Goal: Transaction & Acquisition: Purchase product/service

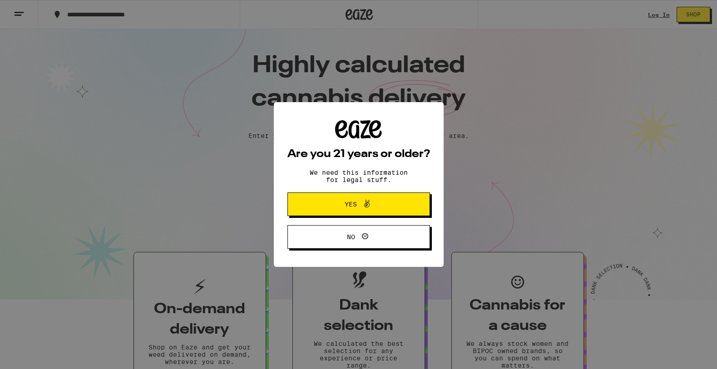
click at [394, 211] on button "Yes" at bounding box center [358, 205] width 143 height 24
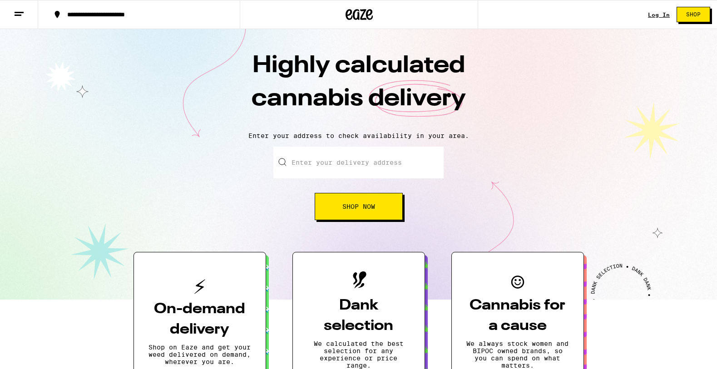
click at [343, 161] on input "Enter your delivery address" at bounding box center [358, 163] width 170 height 32
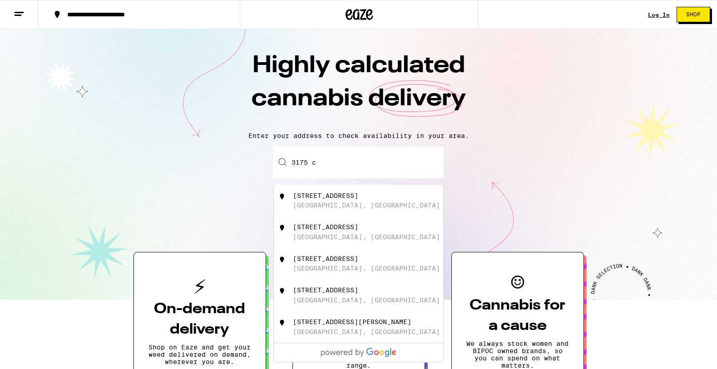
click at [332, 199] on div "[STREET_ADDRESS]" at bounding box center [325, 195] width 65 height 7
type input "[STREET_ADDRESS]"
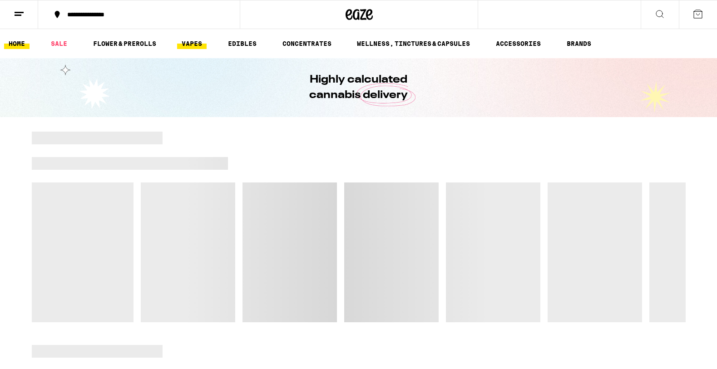
click at [188, 42] on link "VAPES" at bounding box center [192, 43] width 30 height 11
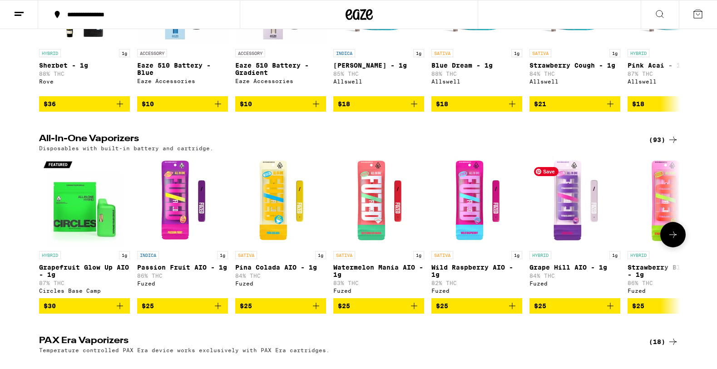
scroll to position [196, 0]
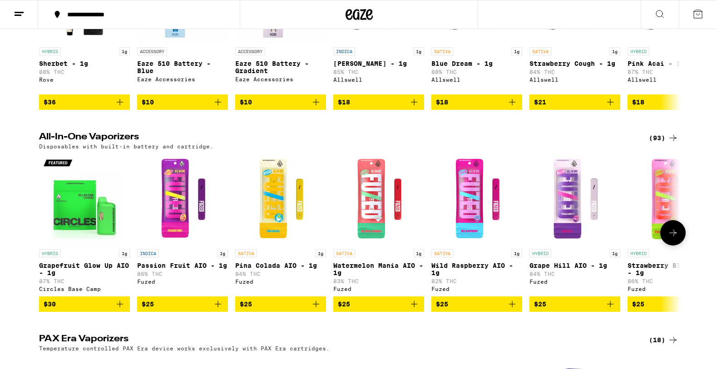
click at [671, 238] on icon at bounding box center [673, 233] width 11 height 11
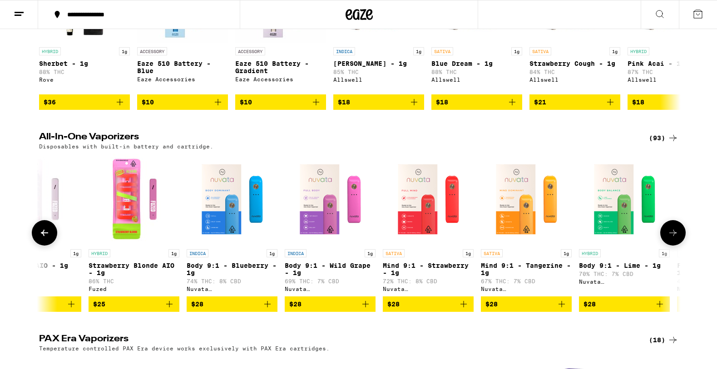
scroll to position [0, 540]
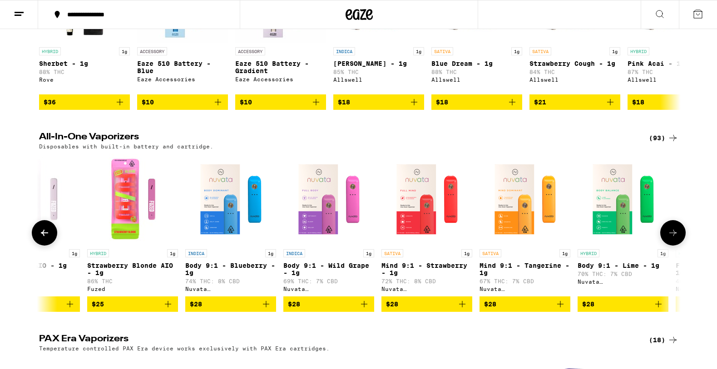
click at [671, 238] on icon at bounding box center [673, 233] width 11 height 11
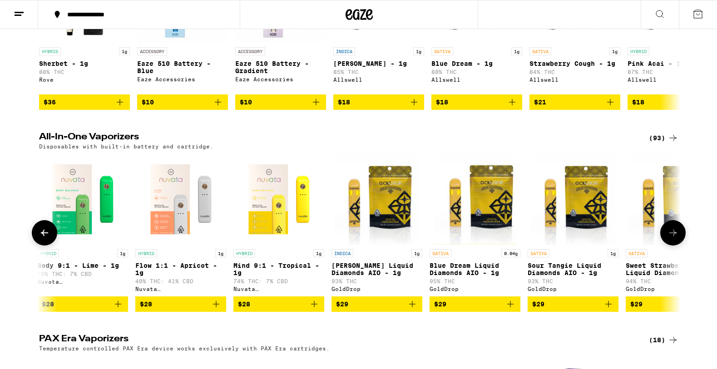
click at [671, 238] on icon at bounding box center [673, 233] width 11 height 11
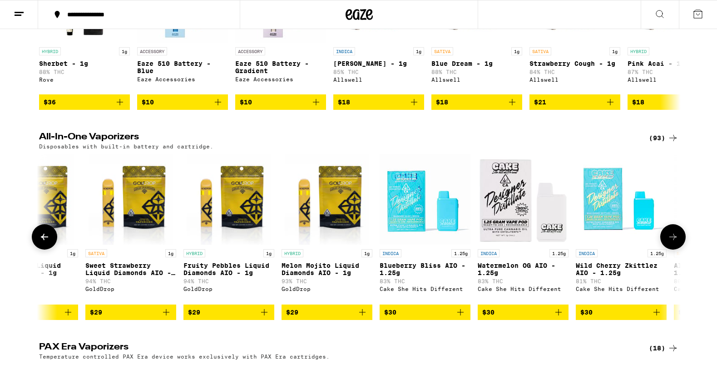
click at [671, 240] on icon at bounding box center [672, 237] width 7 height 6
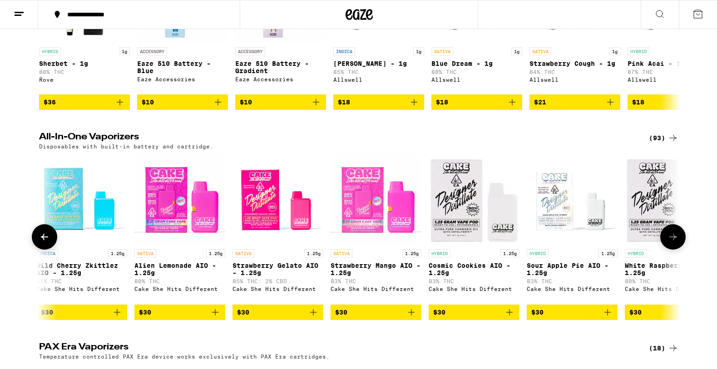
scroll to position [0, 2162]
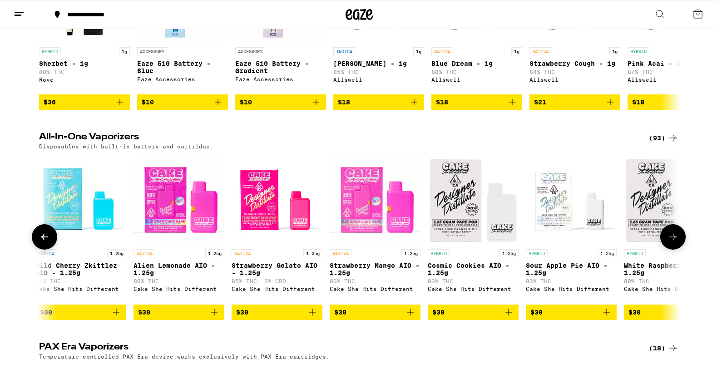
click at [672, 243] on icon at bounding box center [673, 237] width 11 height 11
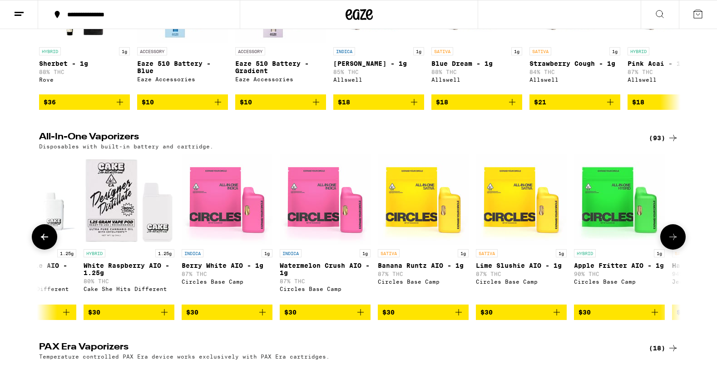
click at [672, 243] on icon at bounding box center [673, 237] width 11 height 11
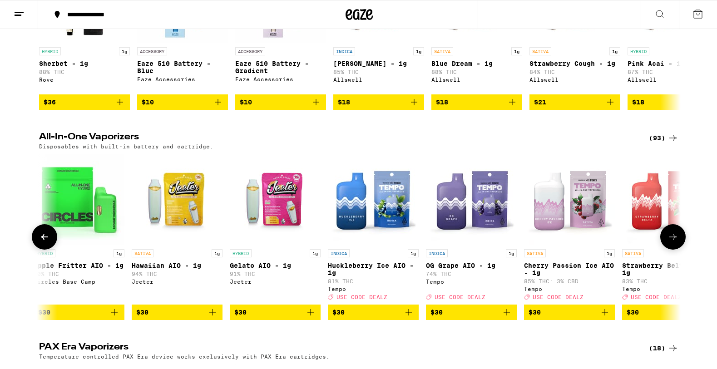
click at [672, 243] on icon at bounding box center [673, 237] width 11 height 11
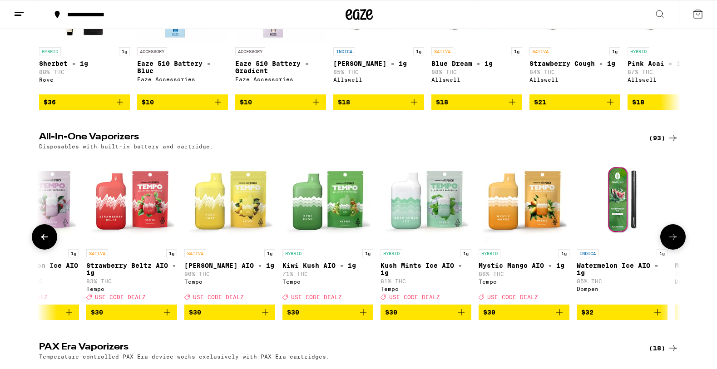
scroll to position [0, 3783]
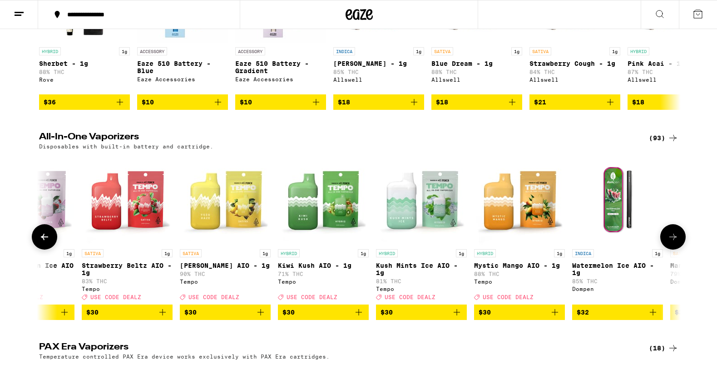
click at [672, 243] on icon at bounding box center [673, 237] width 11 height 11
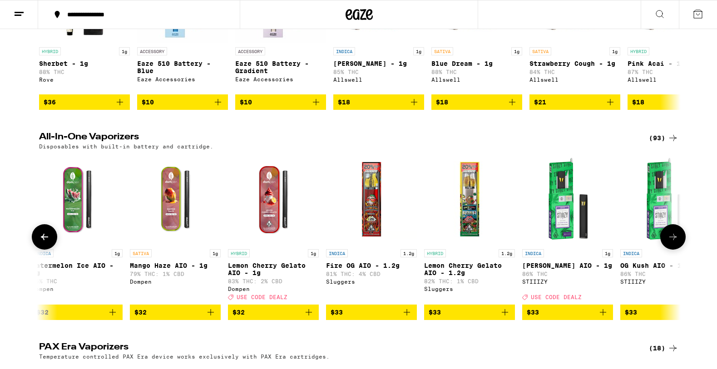
click at [672, 243] on icon at bounding box center [673, 237] width 11 height 11
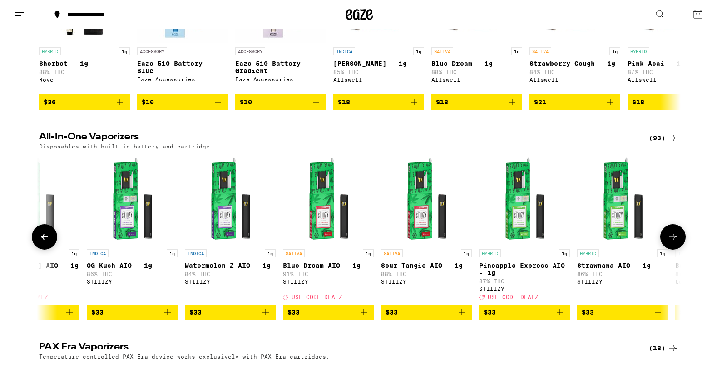
scroll to position [0, 4864]
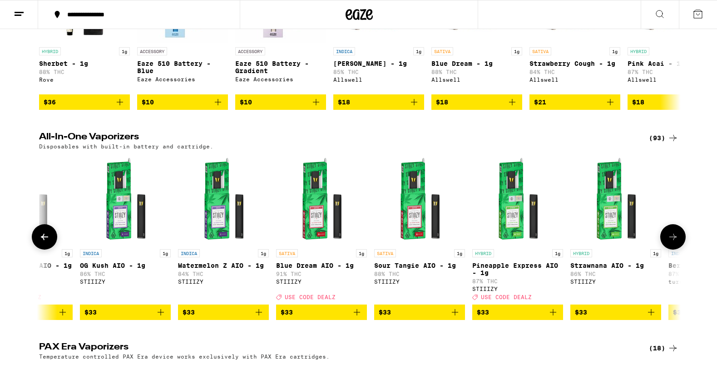
click at [260, 318] on icon "Add to bag" at bounding box center [258, 312] width 11 height 11
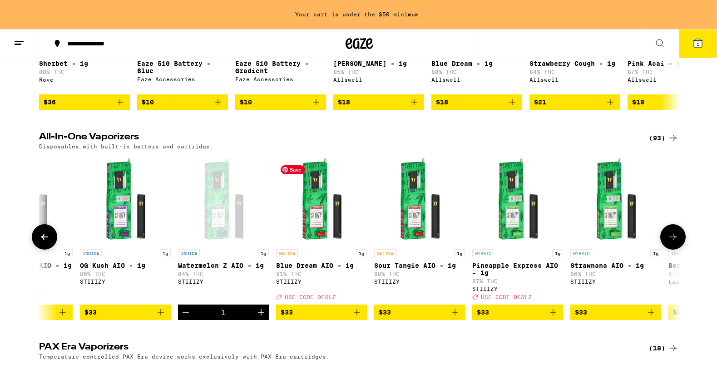
scroll to position [0, 0]
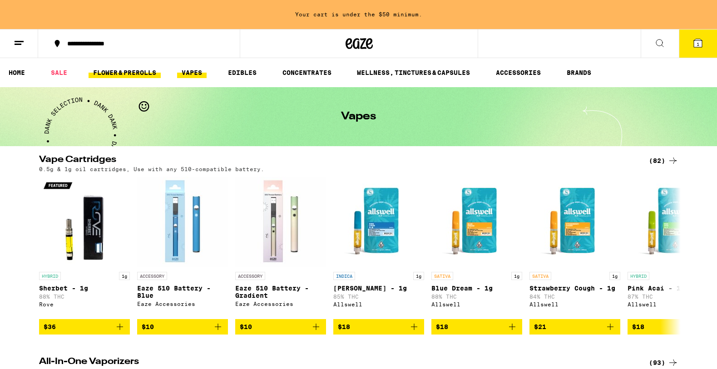
click at [116, 72] on link "FLOWER & PREROLLS" at bounding box center [125, 72] width 72 height 11
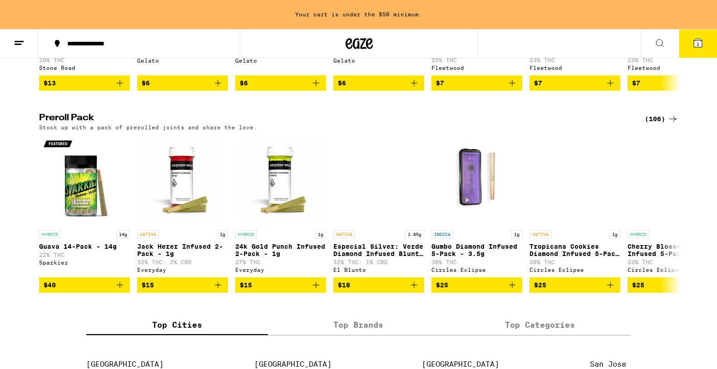
scroll to position [661, 0]
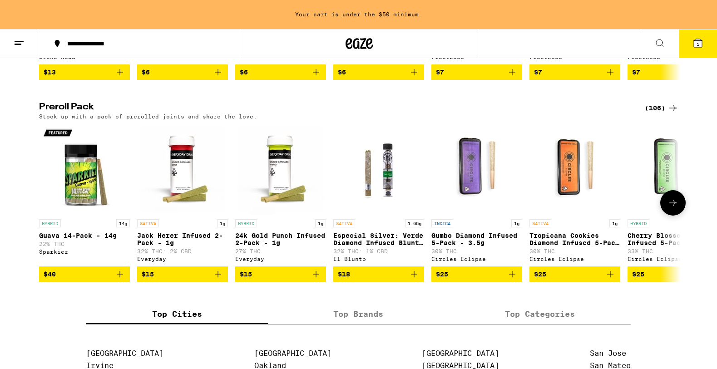
click at [674, 206] on icon at bounding box center [672, 203] width 7 height 6
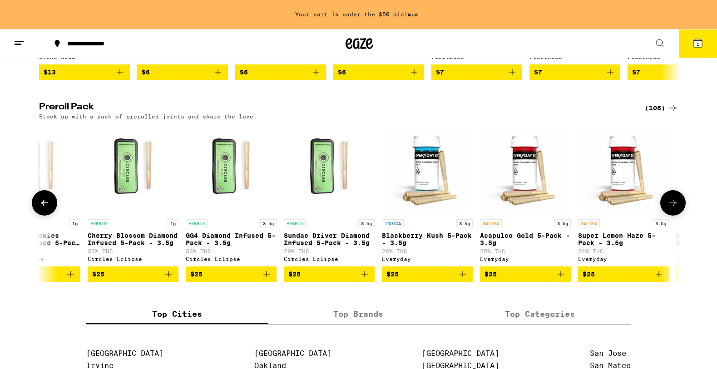
scroll to position [0, 540]
click at [674, 206] on icon at bounding box center [672, 203] width 7 height 6
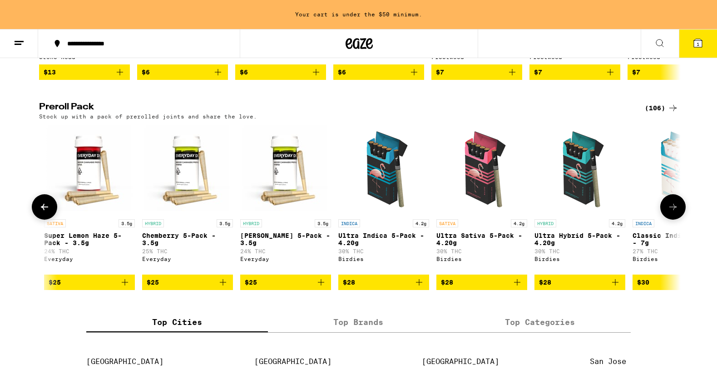
scroll to position [0, 1081]
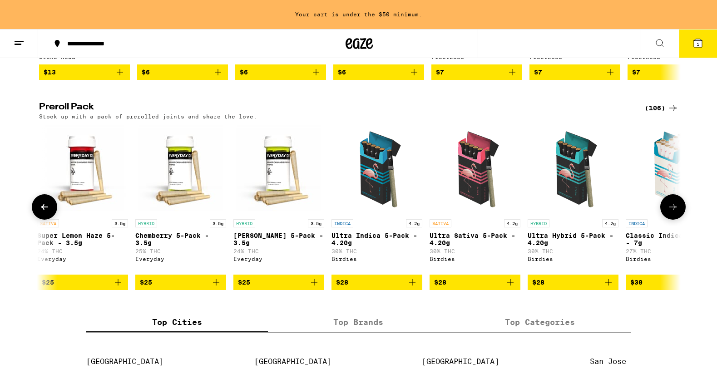
click at [413, 286] on icon "Add to bag" at bounding box center [412, 282] width 6 height 6
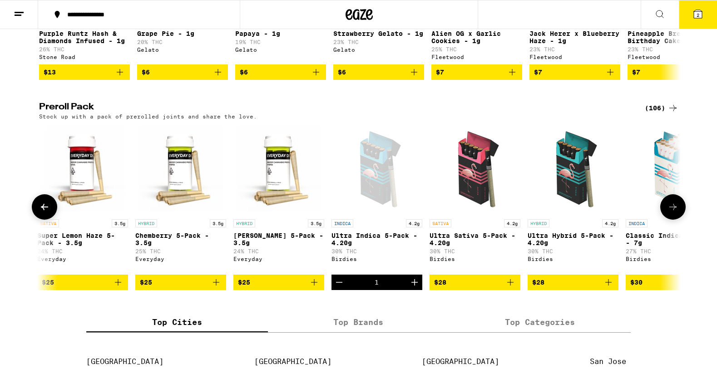
click at [677, 213] on icon at bounding box center [673, 207] width 11 height 11
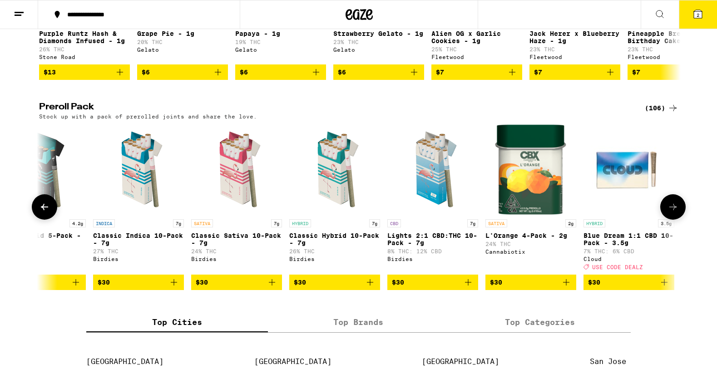
scroll to position [0, 1621]
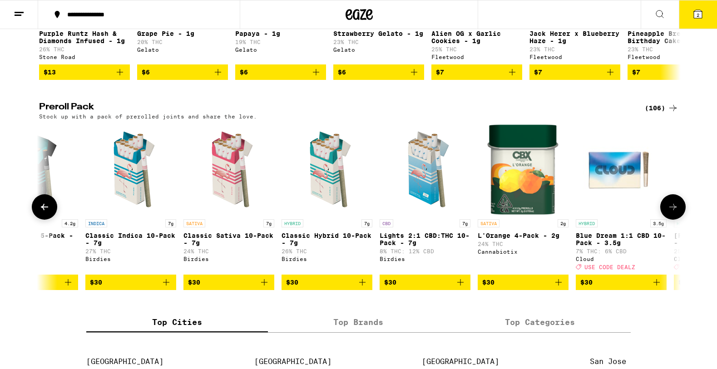
click at [677, 213] on icon at bounding box center [673, 207] width 11 height 11
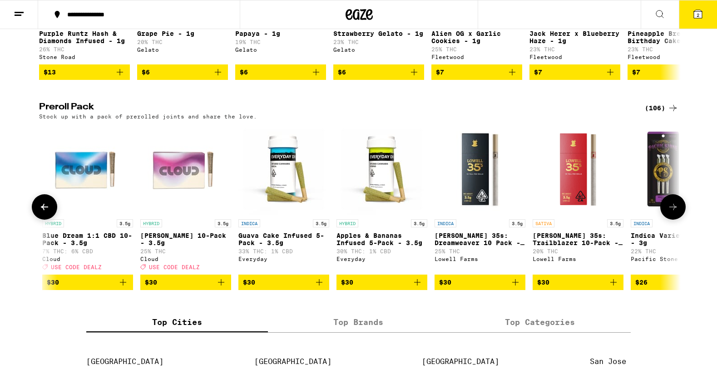
scroll to position [0, 2162]
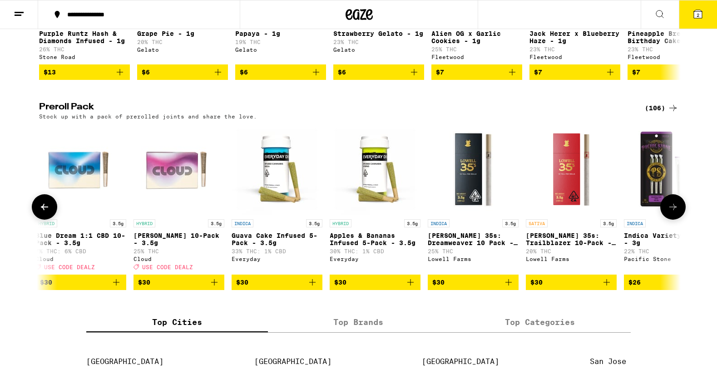
click at [677, 213] on icon at bounding box center [673, 207] width 11 height 11
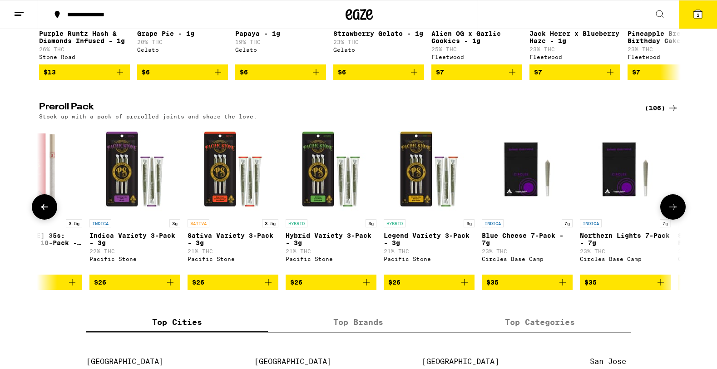
scroll to position [0, 2702]
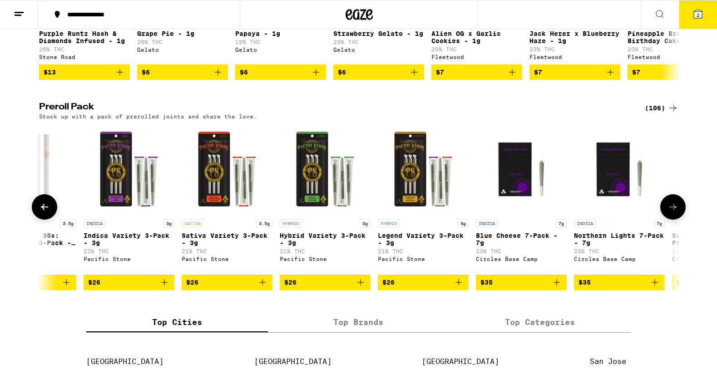
click at [364, 288] on icon "Add to bag" at bounding box center [360, 282] width 11 height 11
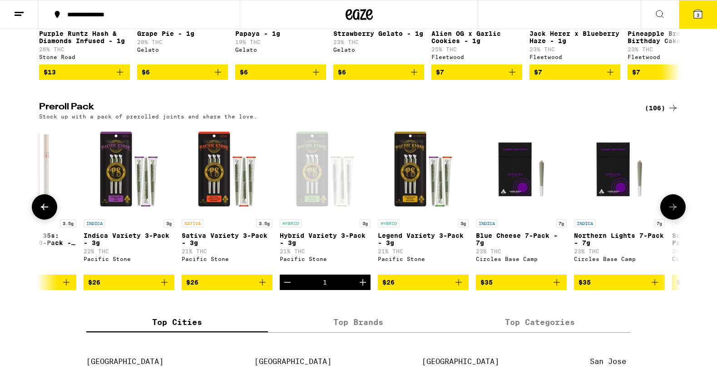
click at [664, 220] on button at bounding box center [672, 206] width 25 height 25
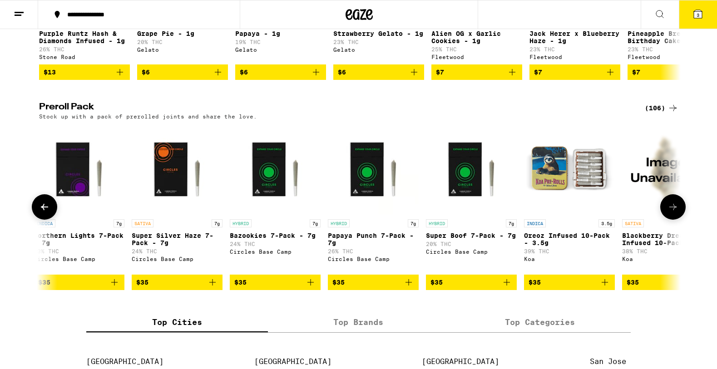
click at [664, 220] on button at bounding box center [672, 206] width 25 height 25
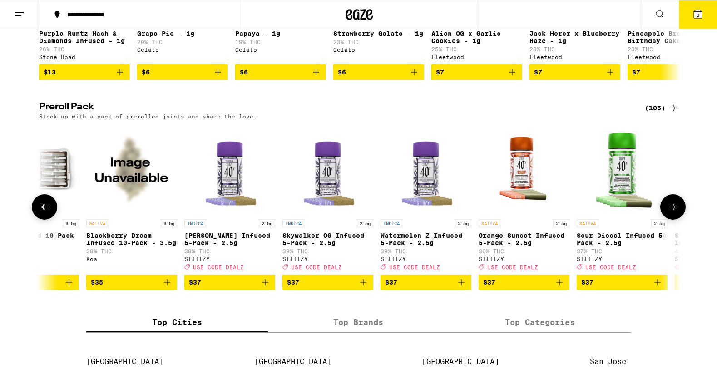
scroll to position [0, 3783]
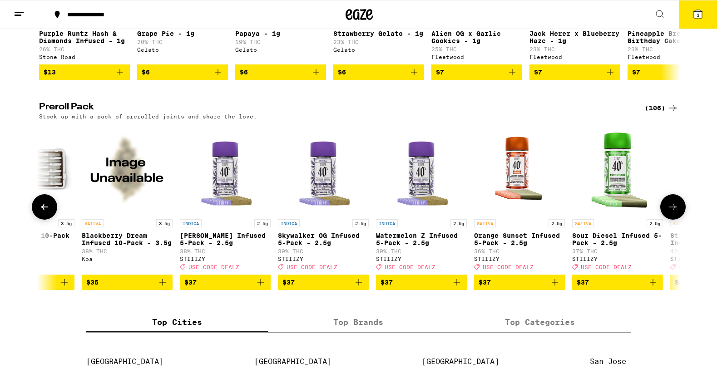
click at [664, 220] on button at bounding box center [672, 206] width 25 height 25
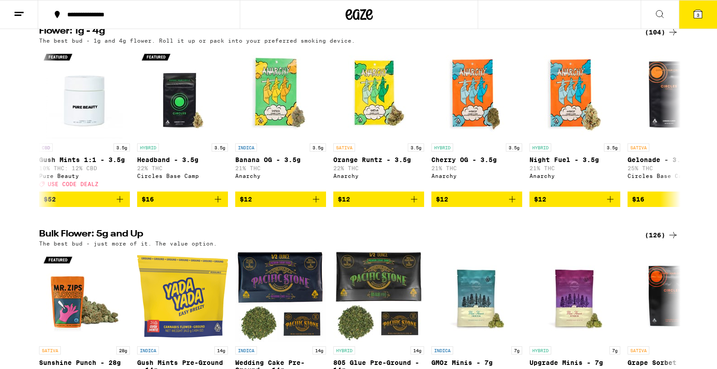
scroll to position [0, 0]
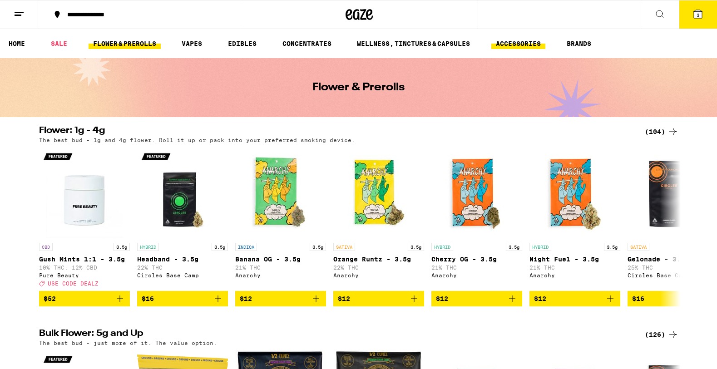
click at [535, 45] on link "ACCESSORIES" at bounding box center [518, 43] width 54 height 11
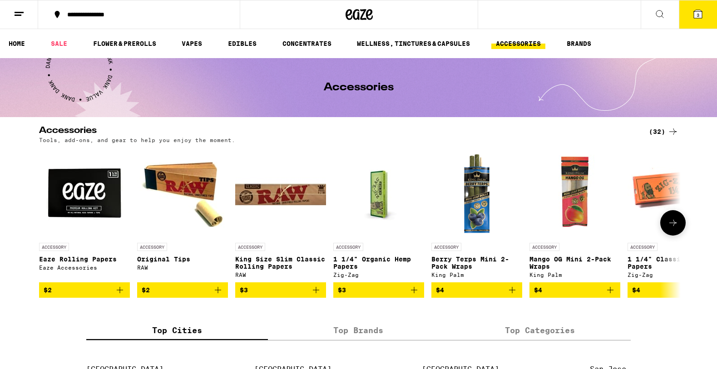
click at [670, 222] on icon at bounding box center [673, 223] width 11 height 11
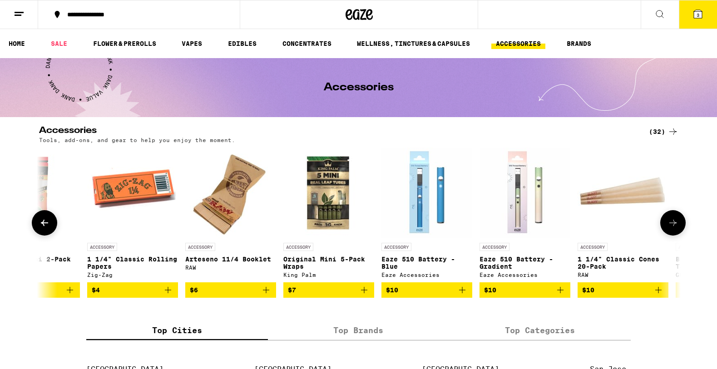
click at [670, 222] on icon at bounding box center [673, 223] width 11 height 11
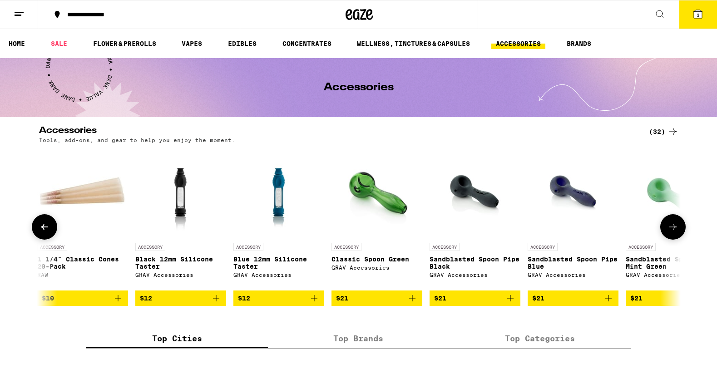
click at [670, 222] on button at bounding box center [672, 226] width 25 height 25
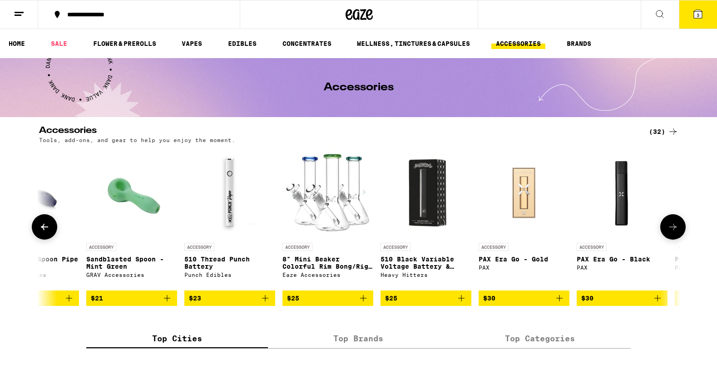
scroll to position [0, 1621]
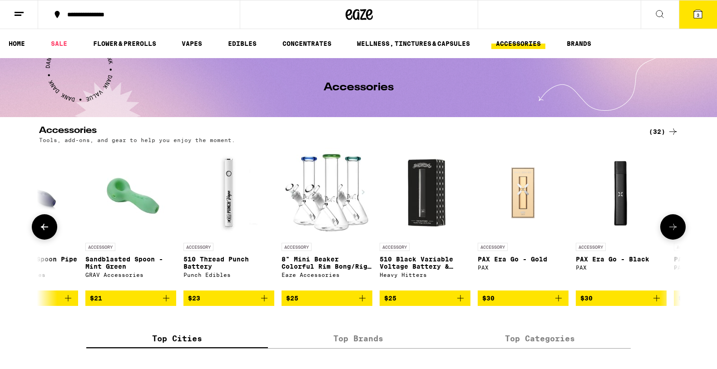
click at [670, 222] on button at bounding box center [672, 226] width 25 height 25
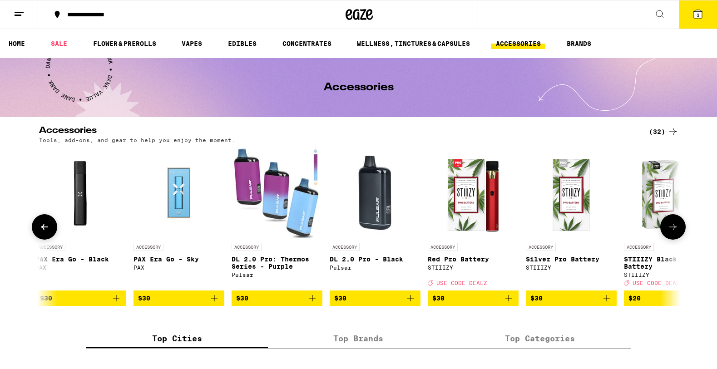
click at [670, 222] on button at bounding box center [672, 226] width 25 height 25
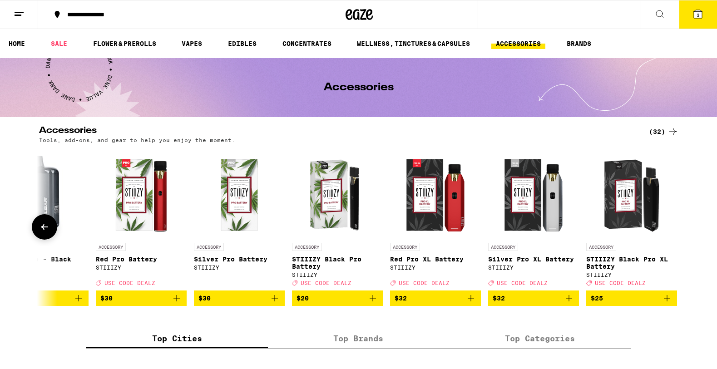
scroll to position [0, 2500]
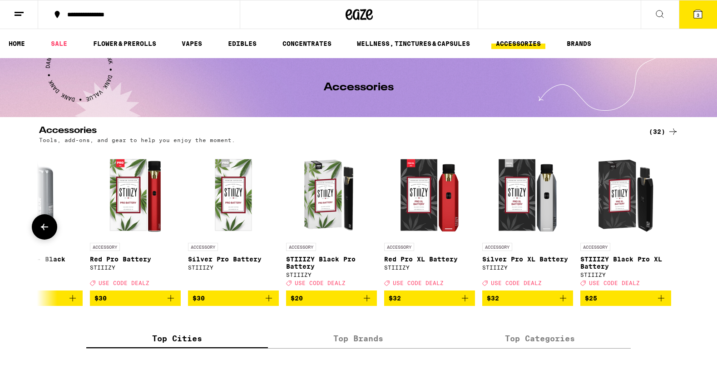
click at [670, 222] on div at bounding box center [672, 226] width 25 height 25
click at [657, 10] on icon at bounding box center [659, 14] width 11 height 11
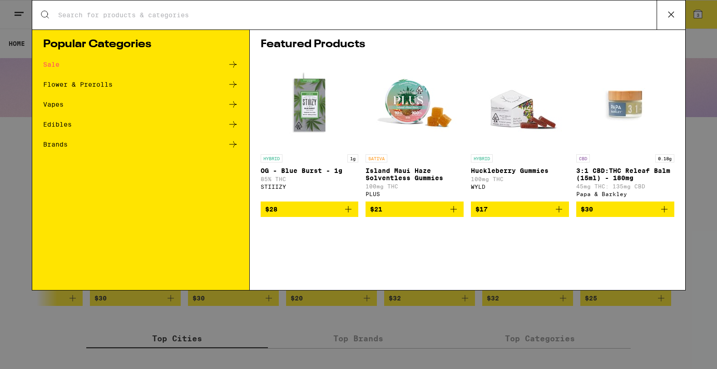
click at [545, 14] on input "Search for Products" at bounding box center [357, 15] width 599 height 8
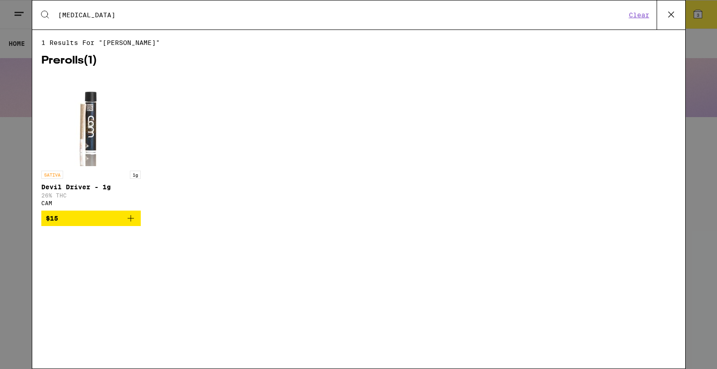
type input "[MEDICAL_DATA]"
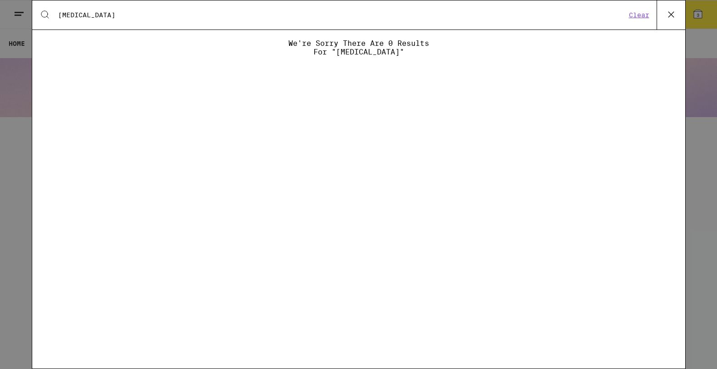
click at [668, 16] on icon at bounding box center [671, 15] width 14 height 14
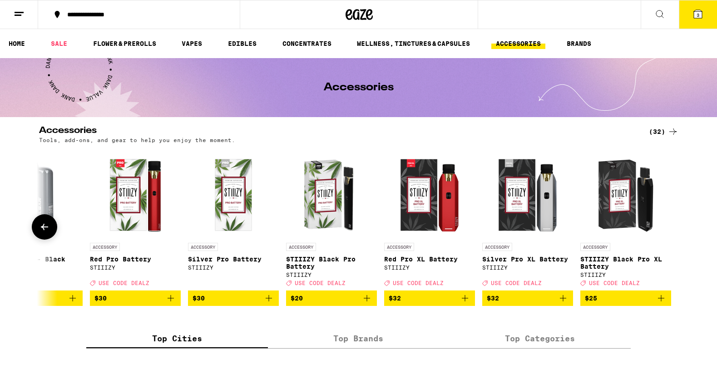
click at [466, 302] on icon "Add to bag" at bounding box center [465, 298] width 6 height 6
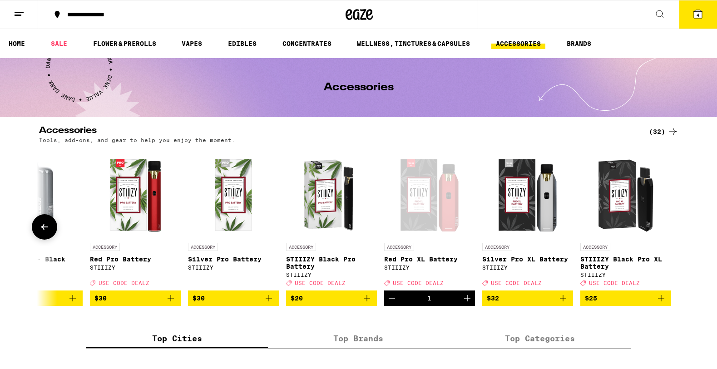
click at [391, 304] on icon "Decrement" at bounding box center [392, 298] width 11 height 11
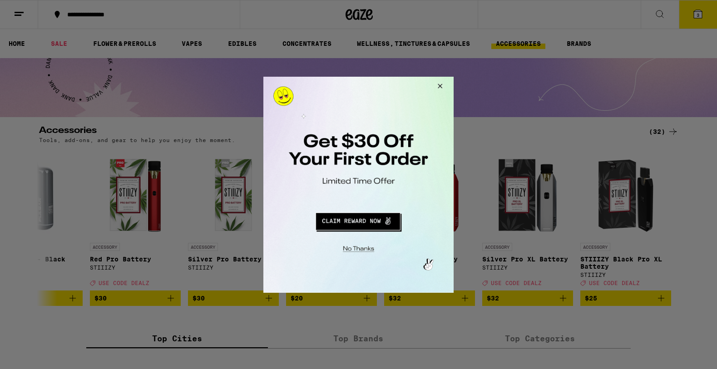
click at [697, 16] on div at bounding box center [358, 184] width 717 height 369
click at [442, 86] on button "Close Modal" at bounding box center [438, 87] width 25 height 22
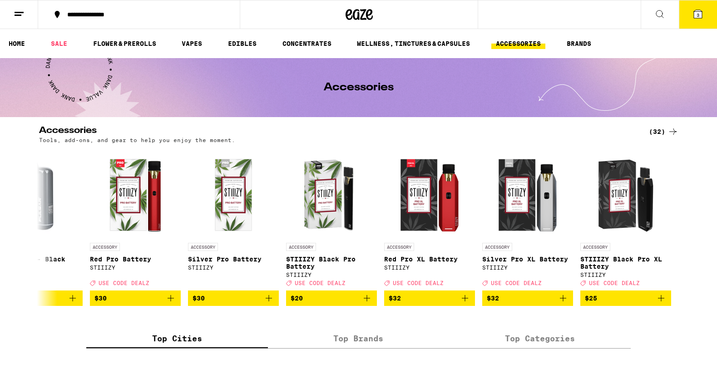
click at [697, 14] on span "3" at bounding box center [698, 14] width 3 height 5
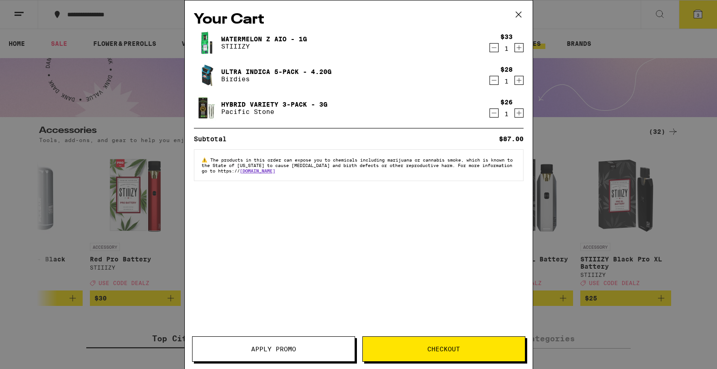
click at [401, 346] on span "Checkout" at bounding box center [444, 349] width 162 height 6
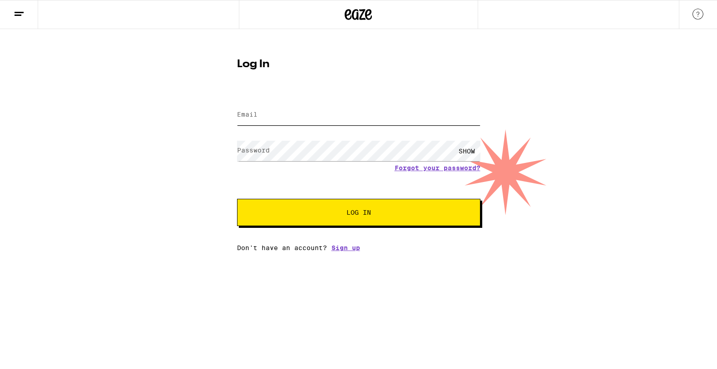
click at [314, 120] on input "Email" at bounding box center [358, 115] width 243 height 20
type input "[PERSON_NAME][EMAIL_ADDRESS][DOMAIN_NAME]"
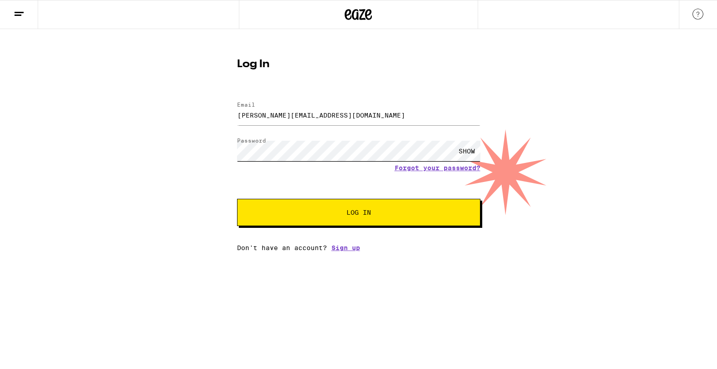
click at [237, 199] on button "Log In" at bounding box center [358, 212] width 243 height 27
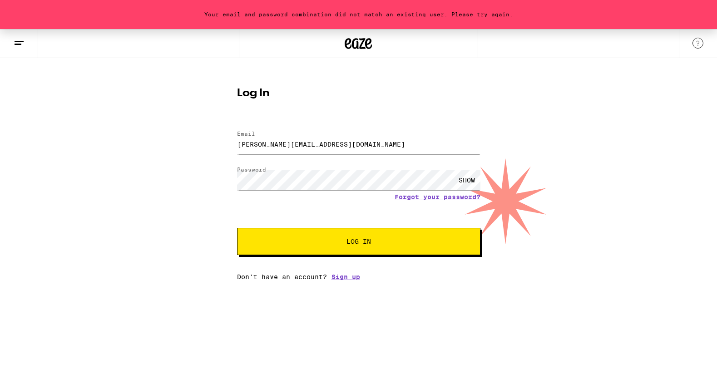
click at [468, 180] on div "SHOW" at bounding box center [466, 180] width 27 height 20
click at [377, 242] on span "Log In" at bounding box center [359, 241] width 170 height 6
click at [297, 237] on button "Log In" at bounding box center [358, 241] width 243 height 27
click at [410, 193] on link "Forgot your password?" at bounding box center [438, 196] width 86 height 7
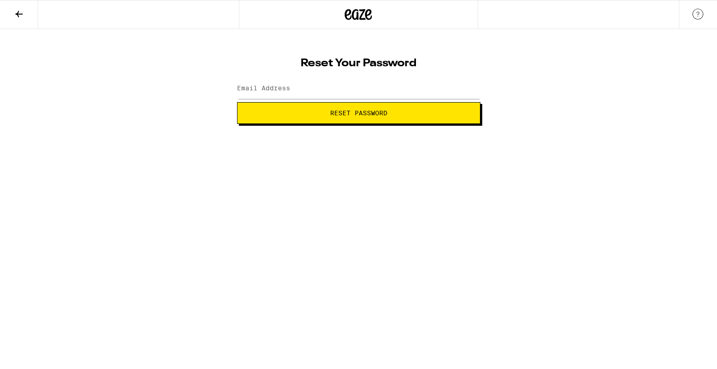
click at [287, 86] on label "Email Address" at bounding box center [263, 87] width 53 height 7
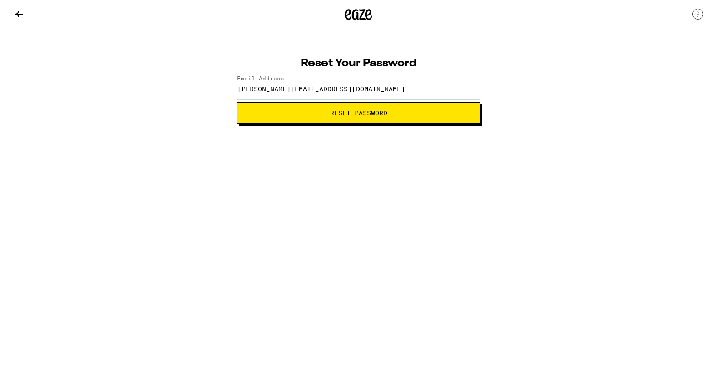
type input "[PERSON_NAME][EMAIL_ADDRESS][DOMAIN_NAME]"
click at [283, 115] on span "Reset Password" at bounding box center [359, 113] width 228 height 6
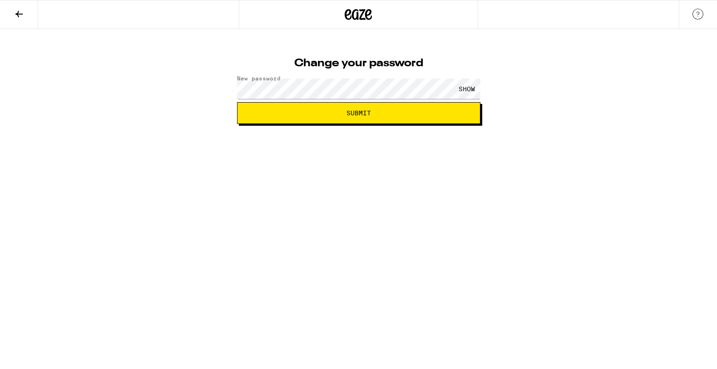
click at [466, 87] on div "SHOW" at bounding box center [466, 89] width 27 height 20
click at [408, 114] on span "Submit" at bounding box center [359, 113] width 228 height 6
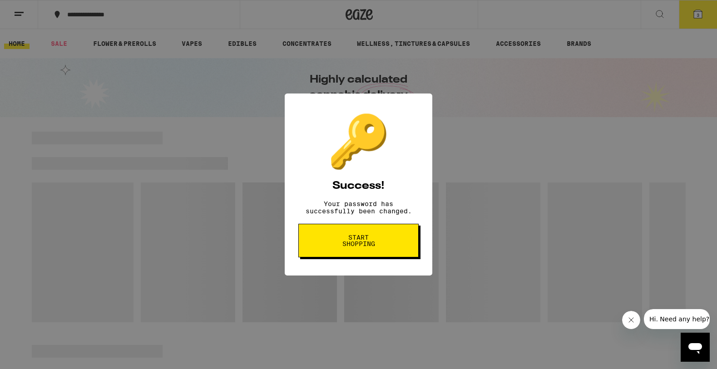
click at [363, 245] on span "Start shopping" at bounding box center [358, 240] width 47 height 13
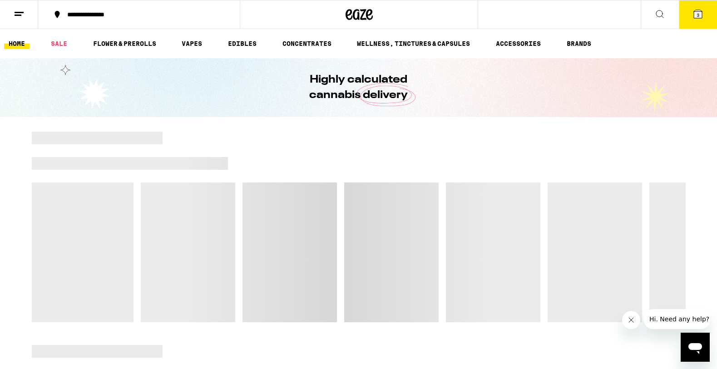
click at [704, 17] on button "3" at bounding box center [698, 14] width 38 height 28
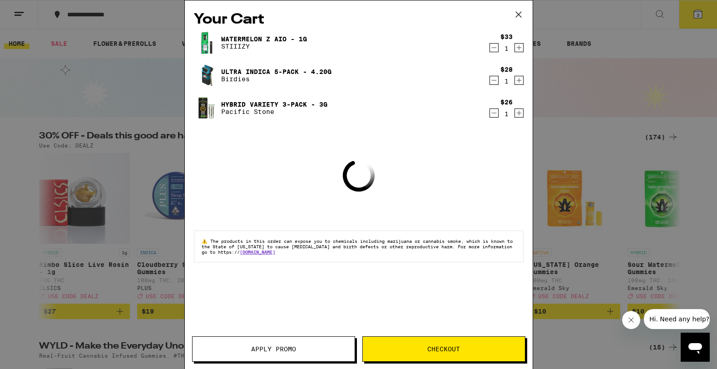
click at [431, 346] on span "Checkout" at bounding box center [443, 349] width 33 height 6
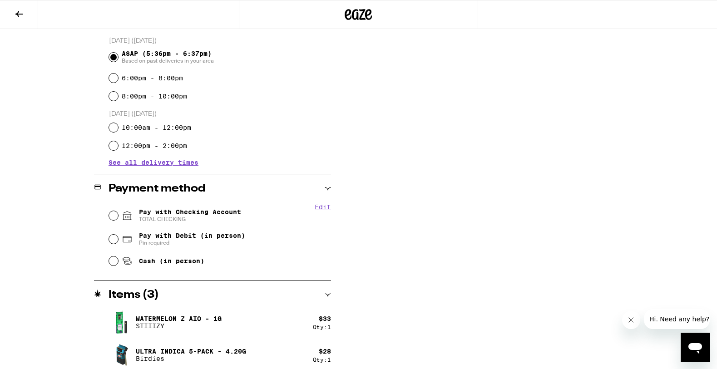
scroll to position [248, 0]
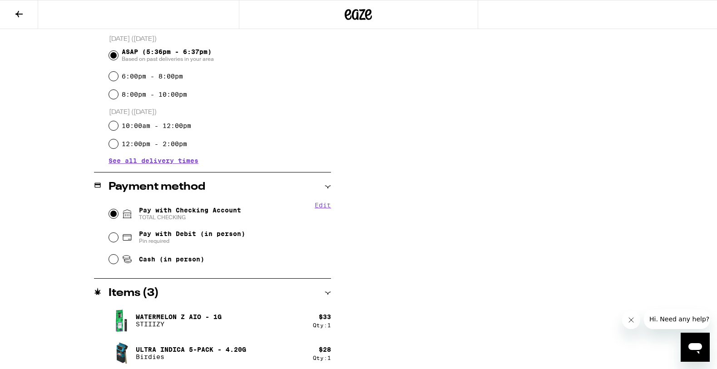
click at [111, 217] on input "Pay with Checking Account TOTAL CHECKING" at bounding box center [113, 213] width 9 height 9
radio input "true"
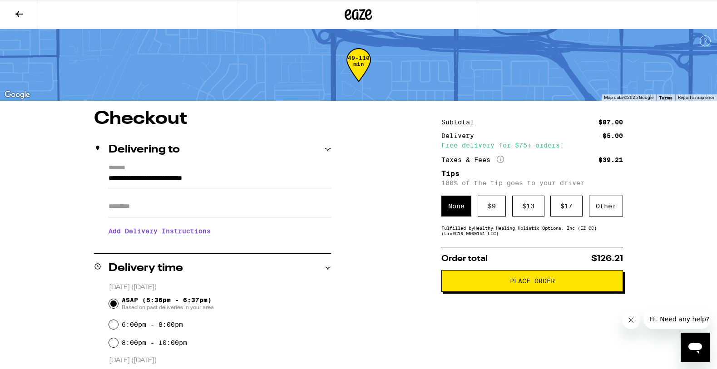
scroll to position [0, 0]
click at [460, 289] on button "Place Order" at bounding box center [532, 281] width 182 height 22
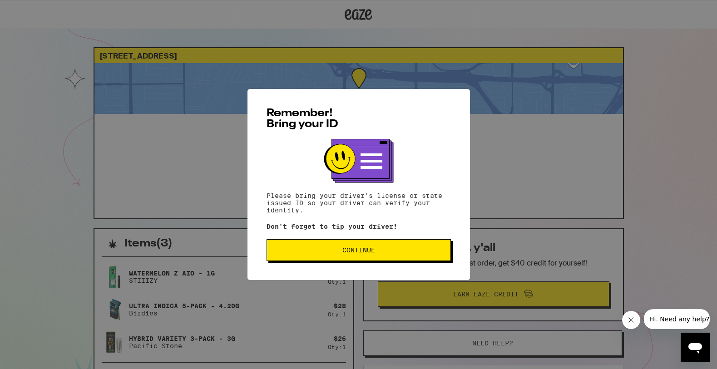
click at [383, 252] on span "Continue" at bounding box center [358, 250] width 169 height 6
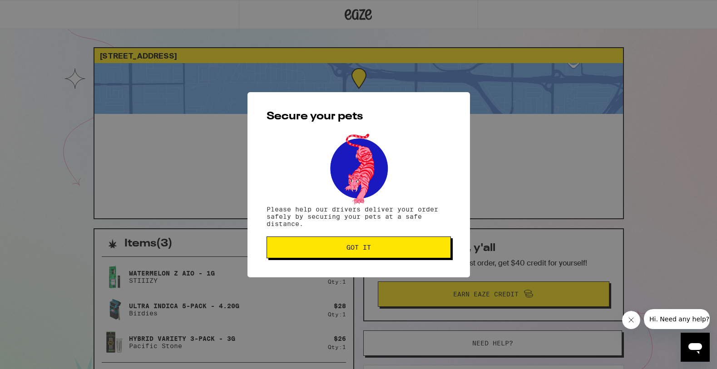
click at [382, 249] on span "Got it" at bounding box center [358, 247] width 169 height 6
